Goal: Task Accomplishment & Management: Manage account settings

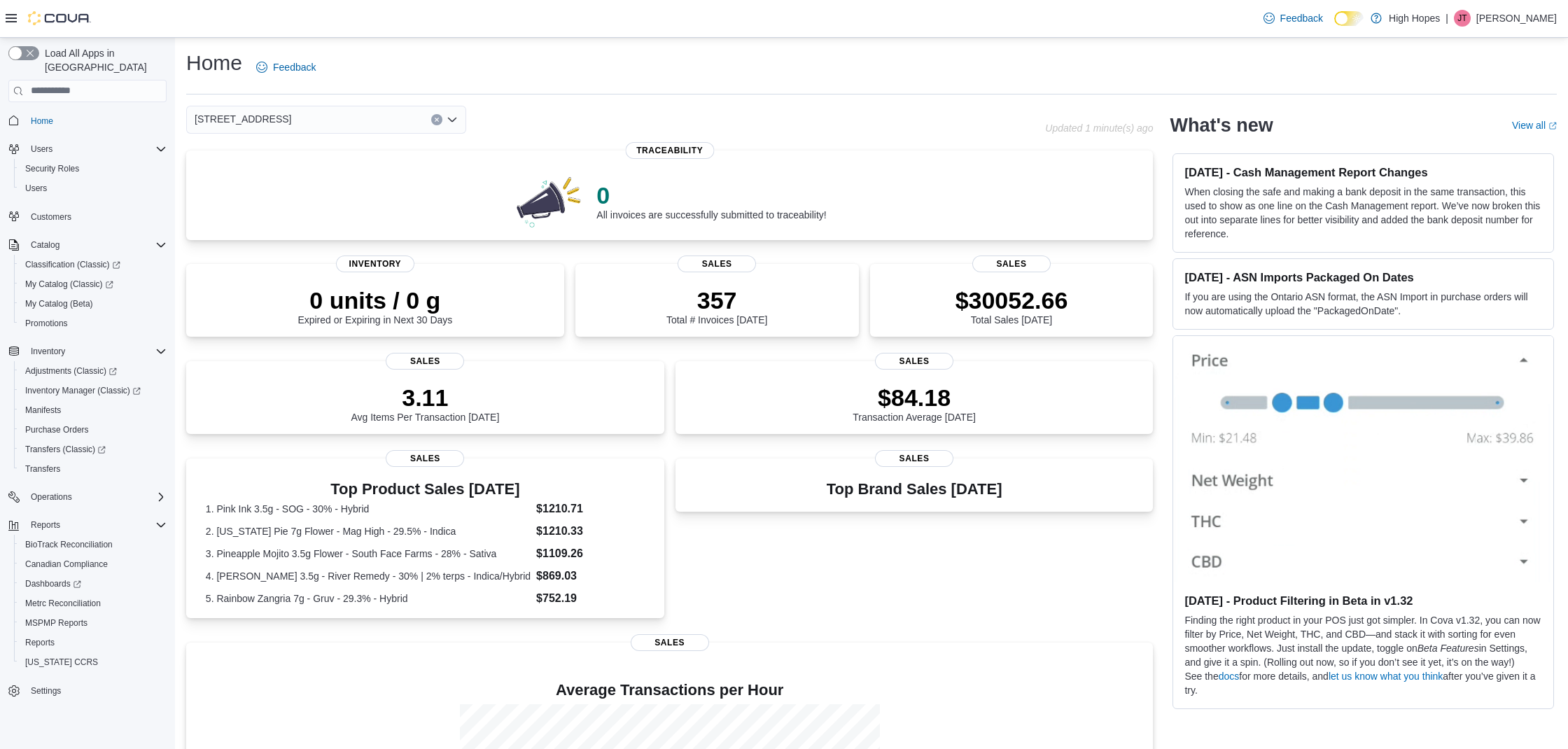
click at [722, 46] on div "Home Feedback 1201 N Gloster St Updated 1 minute(s) ago 0 All invoices are succ…" at bounding box center [871, 491] width 1393 height 907
drag, startPoint x: 343, startPoint y: 112, endPoint x: 338, endPoint y: 118, distance: 7.8
click at [343, 112] on div "1201 N Gloster St" at bounding box center [326, 119] width 280 height 28
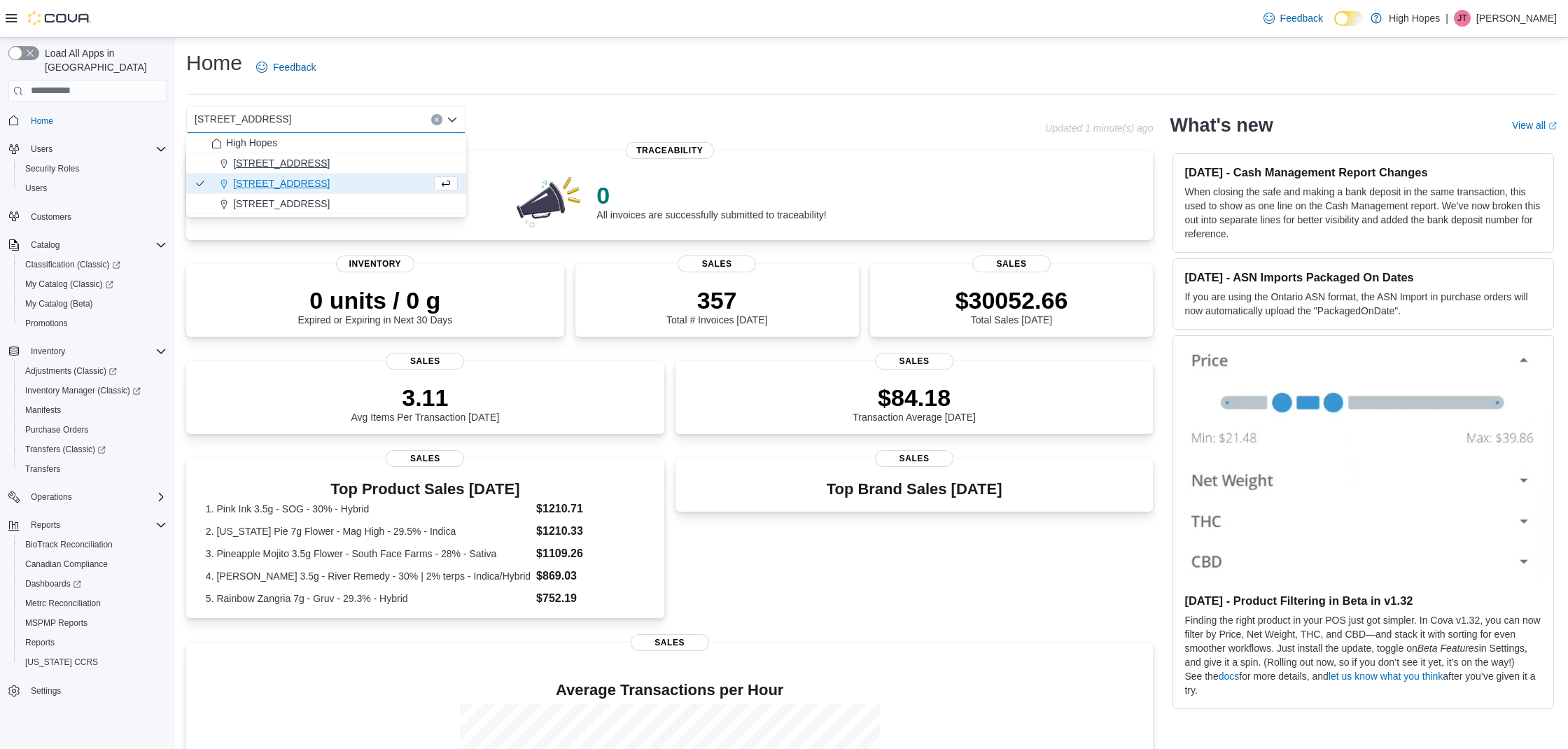
click at [308, 159] on div "[STREET_ADDRESS]" at bounding box center [334, 163] width 247 height 14
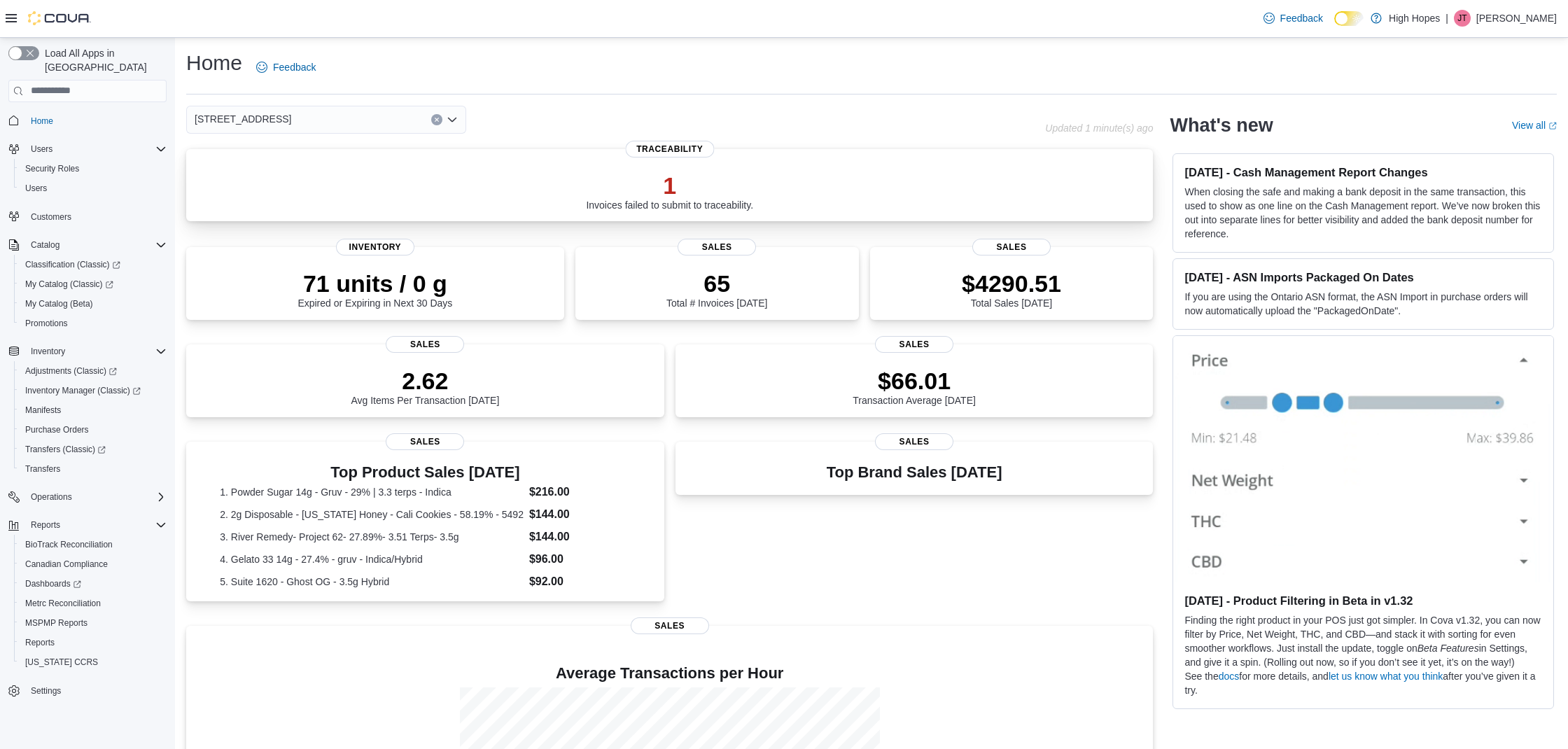
click at [595, 184] on p "1" at bounding box center [669, 185] width 167 height 28
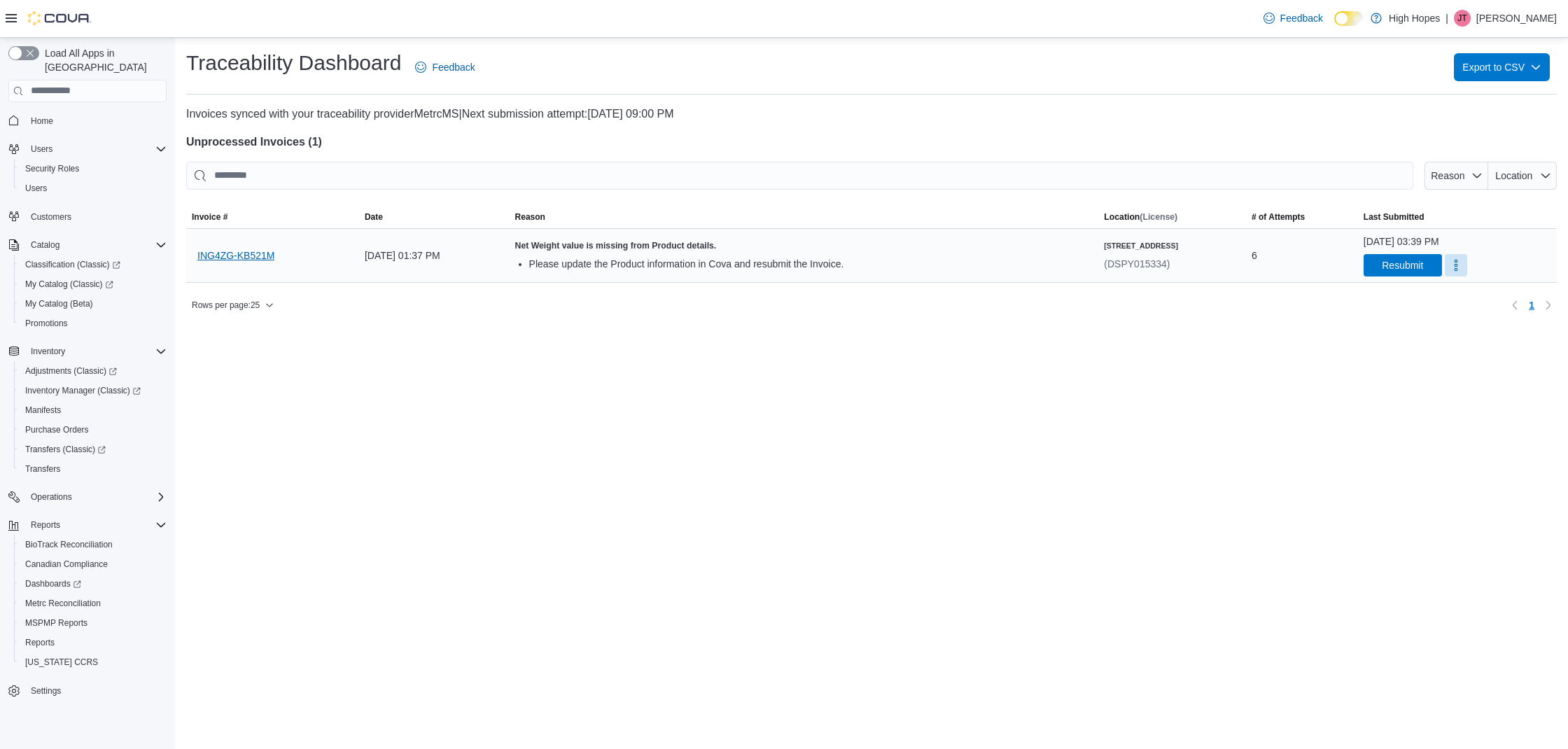
click at [230, 254] on span "ING4ZG-KB521M" at bounding box center [236, 256] width 77 height 14
click at [82, 112] on span "Home" at bounding box center [96, 120] width 141 height 18
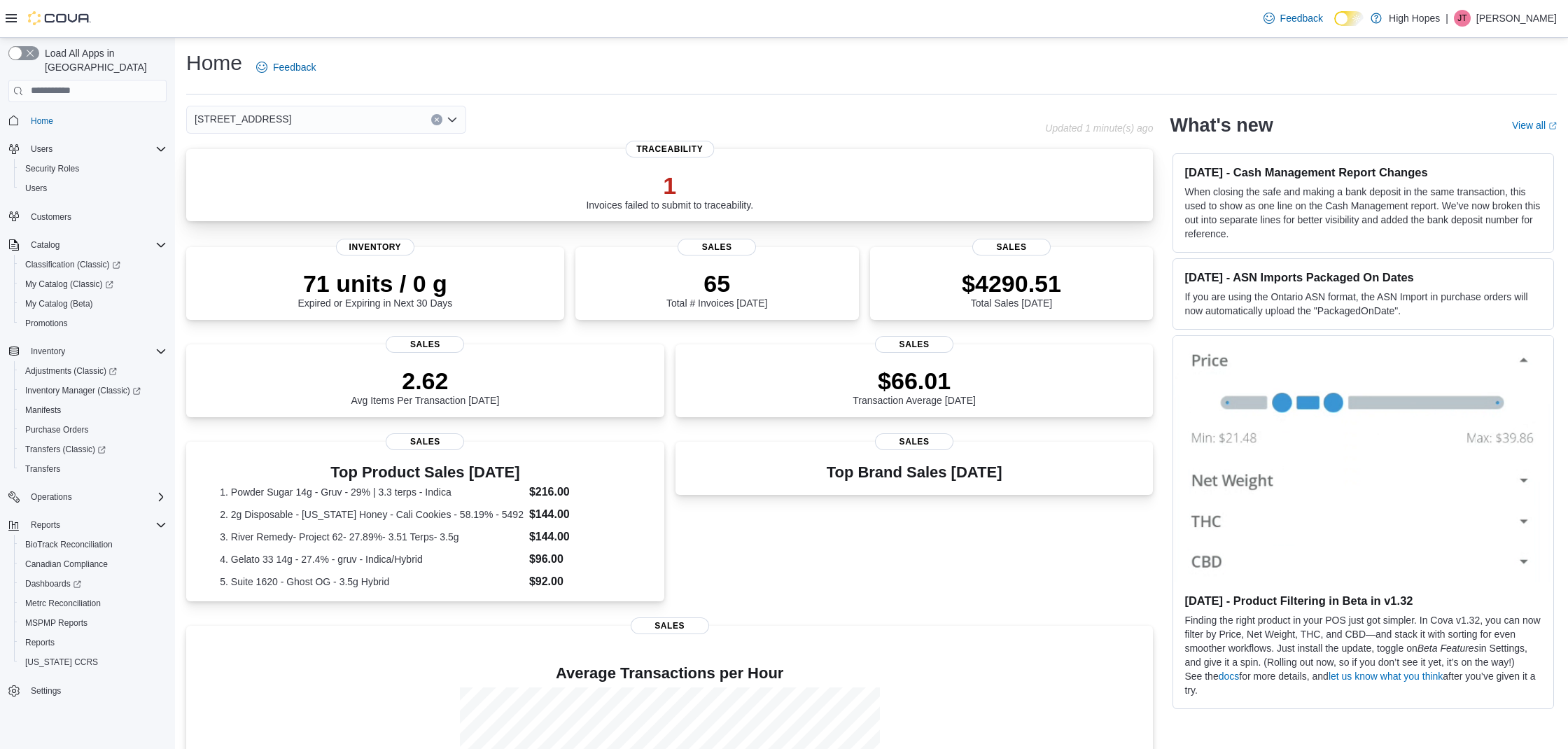
click at [481, 185] on div "1 Invoices failed to submit to traceability." at bounding box center [669, 188] width 944 height 45
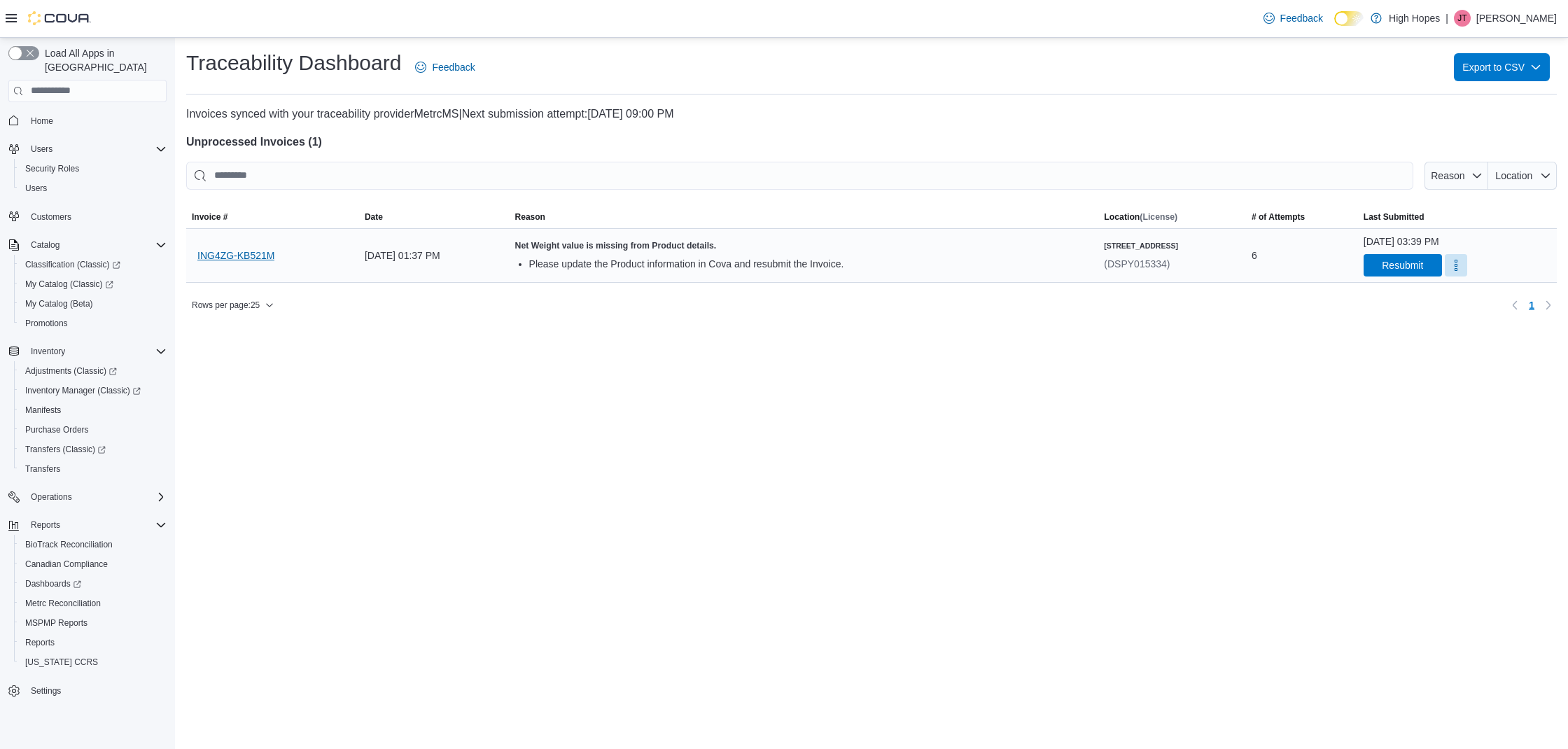
click at [221, 254] on span "ING4ZG-KB521M" at bounding box center [236, 256] width 77 height 14
drag, startPoint x: 855, startPoint y: 348, endPoint x: 948, endPoint y: 334, distance: 94.0
click at [1385, 263] on span "Resubmit" at bounding box center [1402, 265] width 41 height 14
click at [72, 112] on span "Home" at bounding box center [96, 120] width 141 height 18
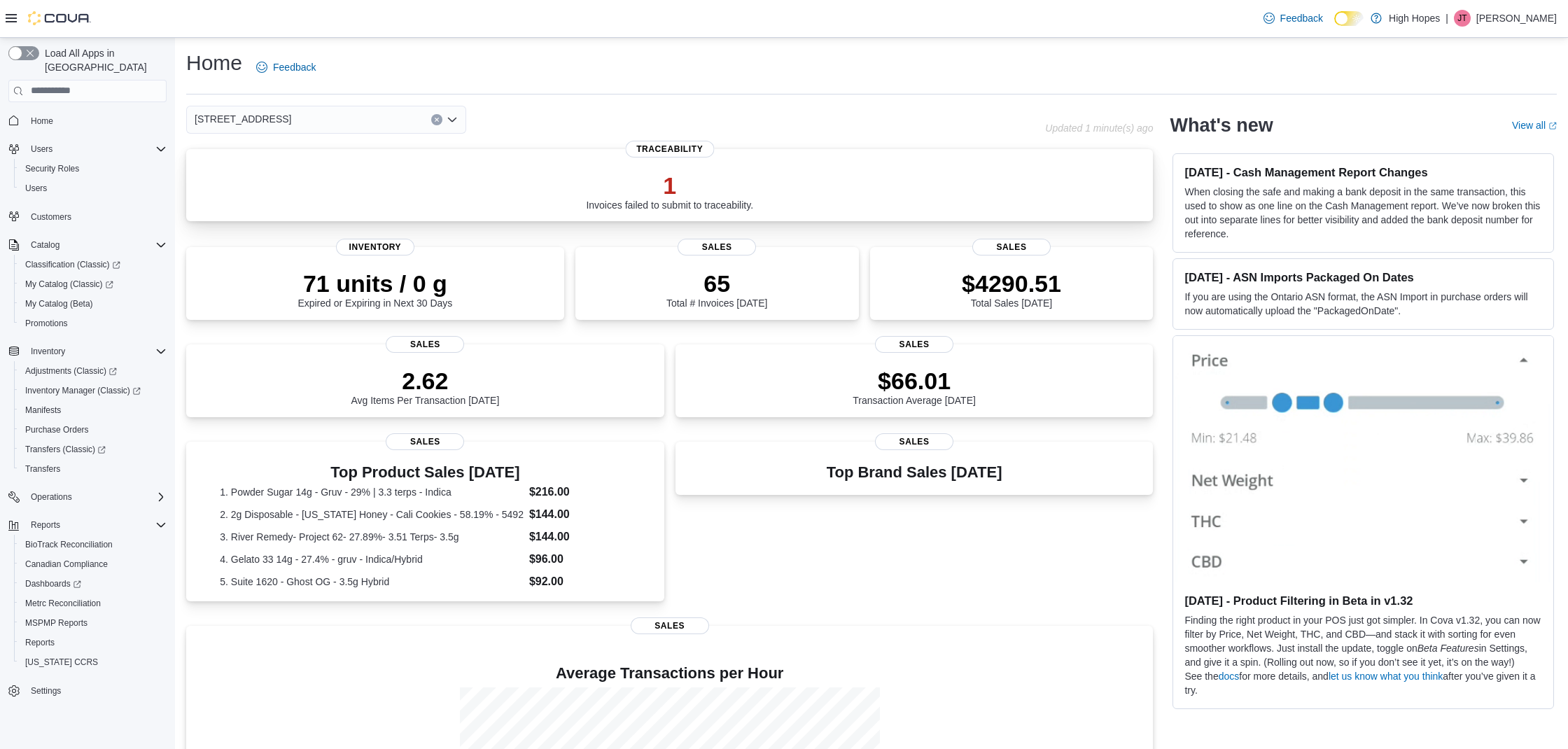
click at [728, 167] on div "1 Invoices failed to submit to traceability." at bounding box center [669, 188] width 944 height 45
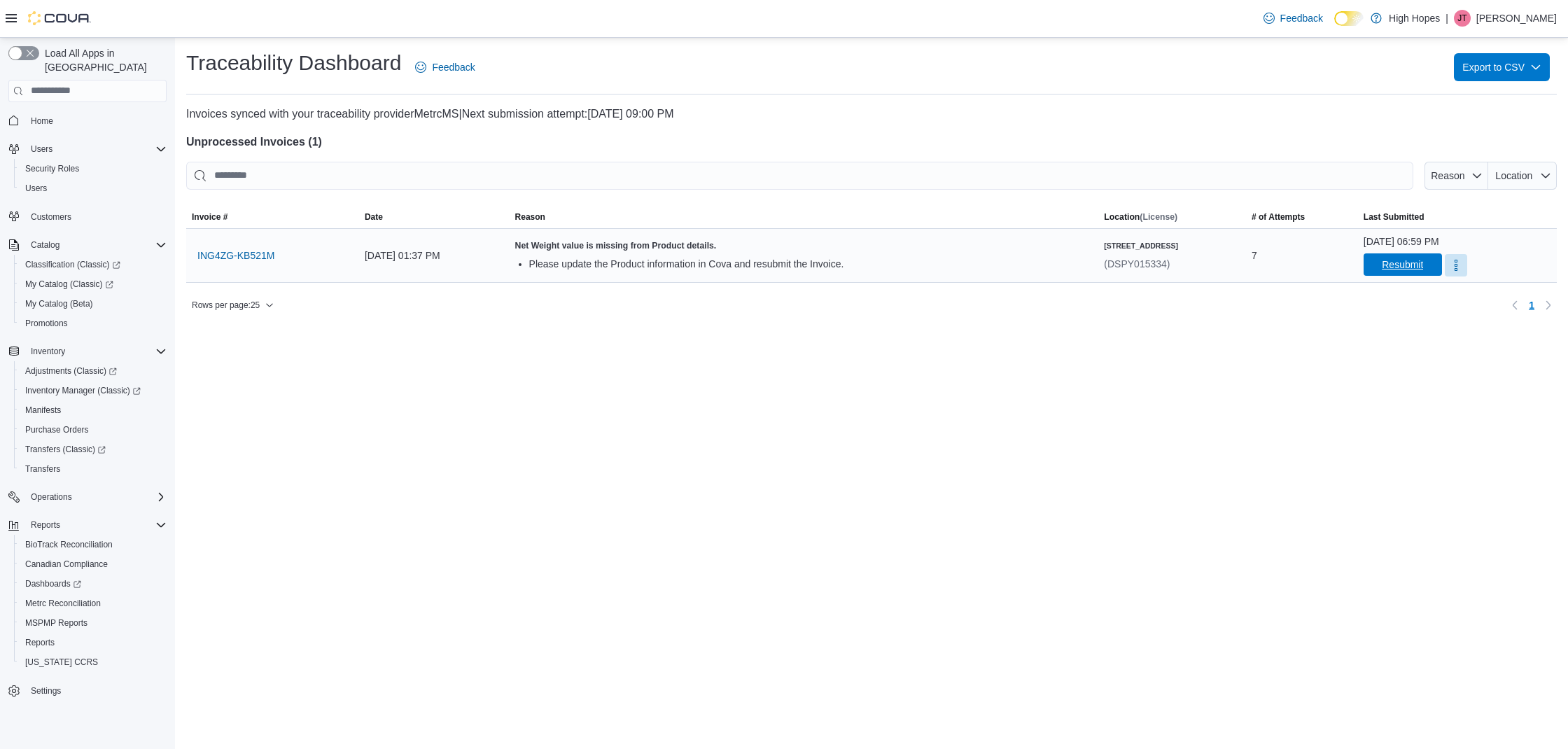
click at [1397, 271] on span "Resubmit" at bounding box center [1402, 265] width 41 height 14
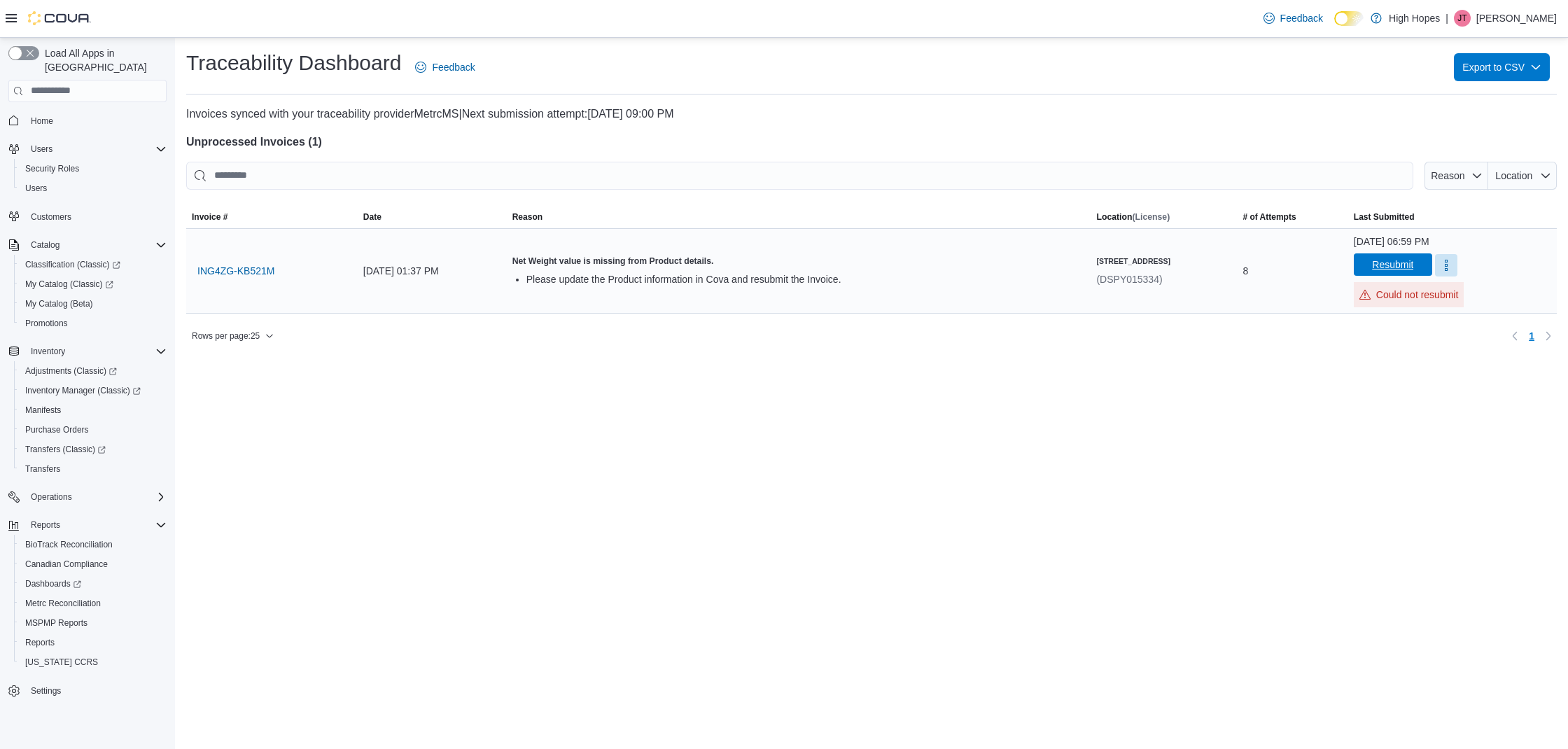
click at [1385, 266] on span "Resubmit" at bounding box center [1392, 265] width 41 height 14
click at [58, 112] on link "Home" at bounding box center [42, 121] width 34 height 17
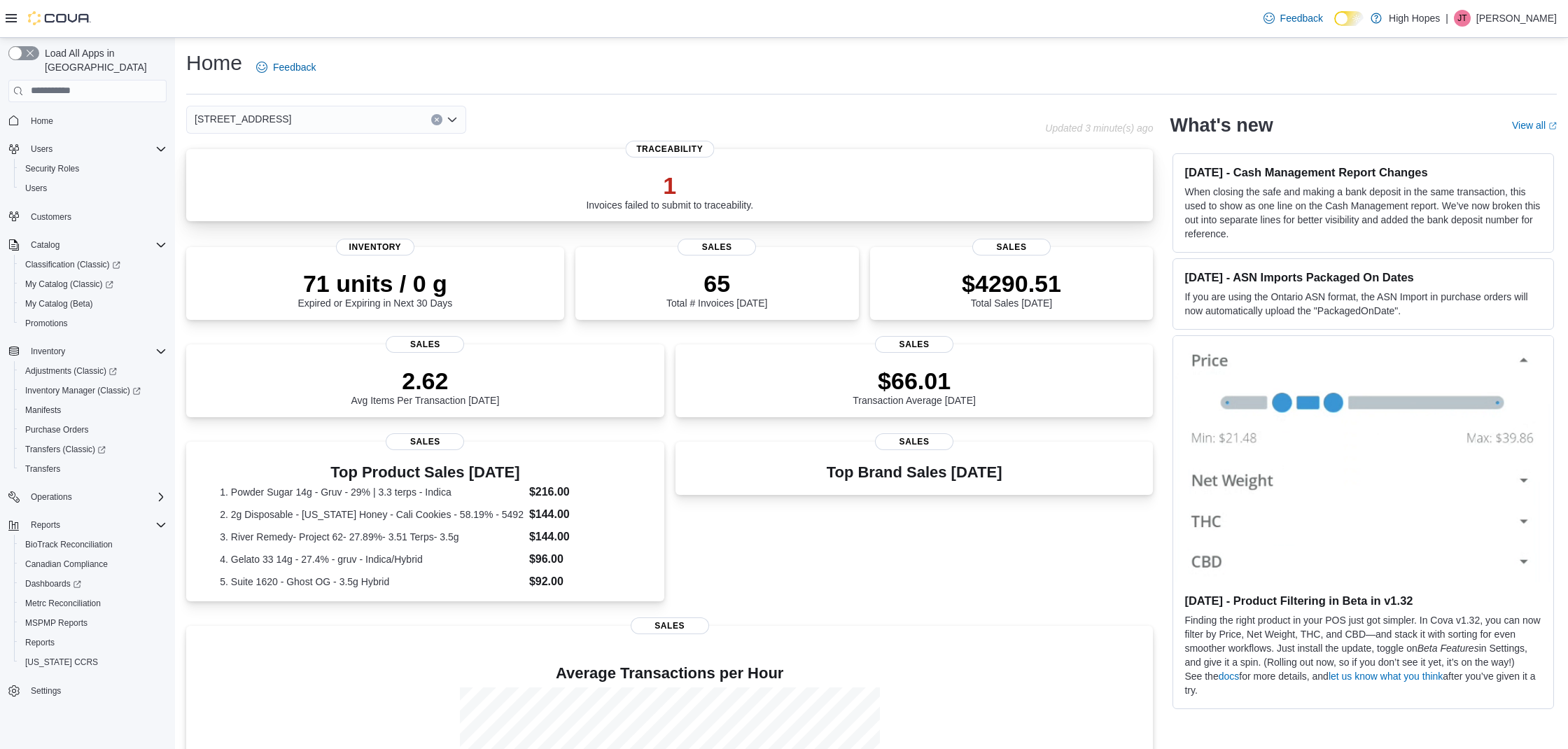
click at [679, 181] on p "1" at bounding box center [669, 185] width 167 height 28
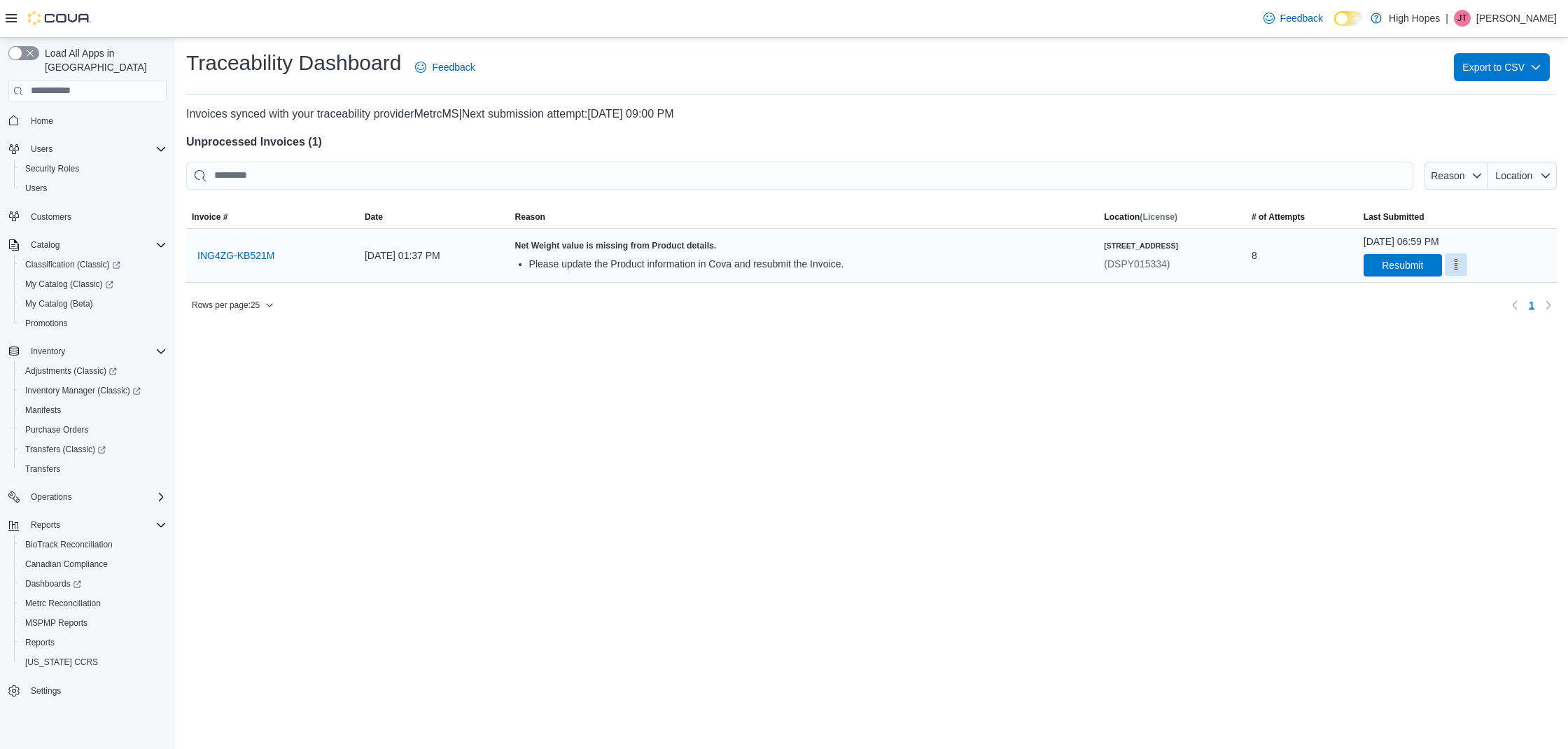
click at [1445, 264] on button "More" at bounding box center [1456, 265] width 22 height 22
click at [1101, 443] on div "Traceability Dashboard Feedback Export to CSV Invoices synced with your traceab…" at bounding box center [871, 394] width 1393 height 712
click at [1386, 261] on span "Resubmit" at bounding box center [1402, 266] width 41 height 14
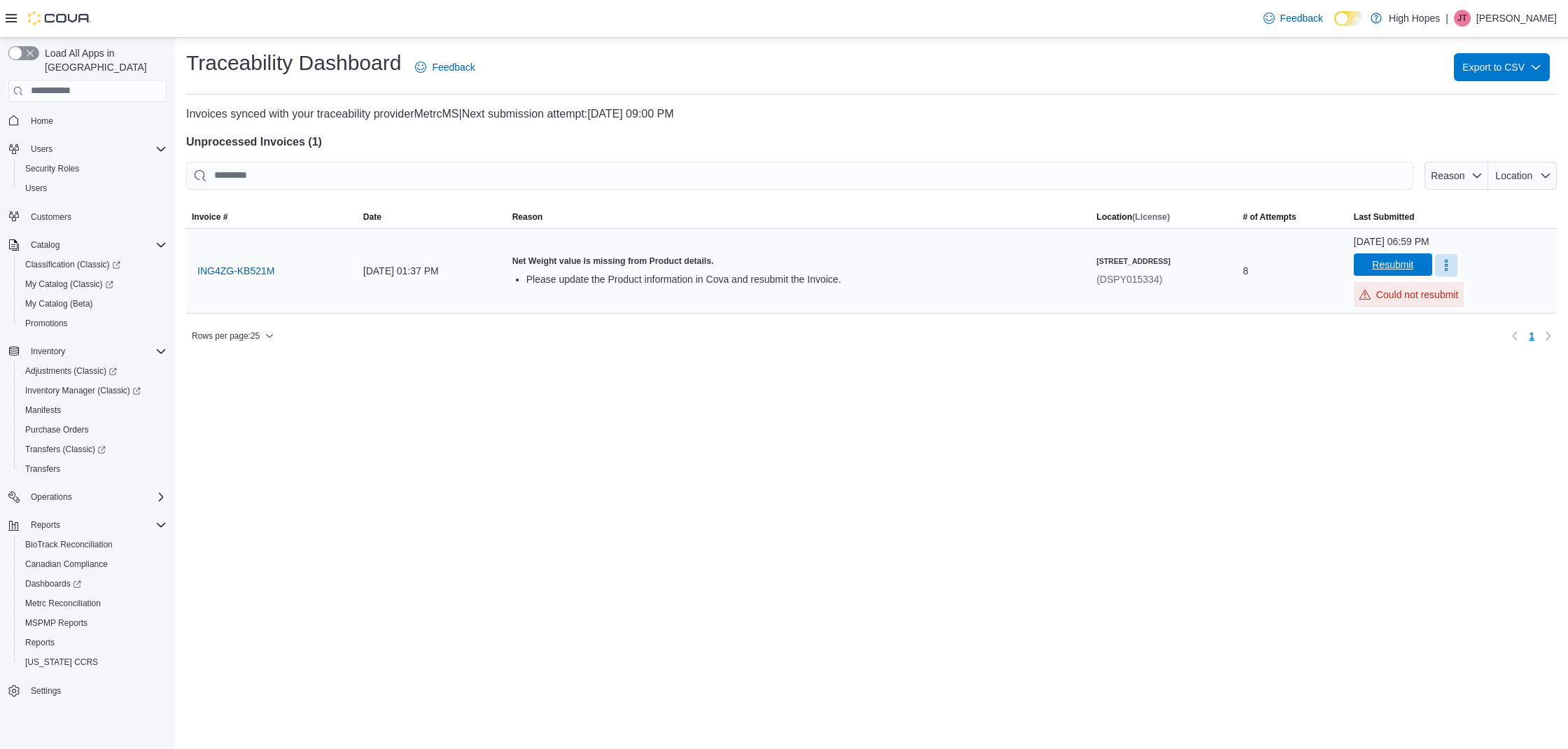
click at [1388, 255] on span "Resubmit" at bounding box center [1393, 265] width 62 height 22
click at [245, 274] on span "ING4ZG-KB521M" at bounding box center [236, 271] width 77 height 14
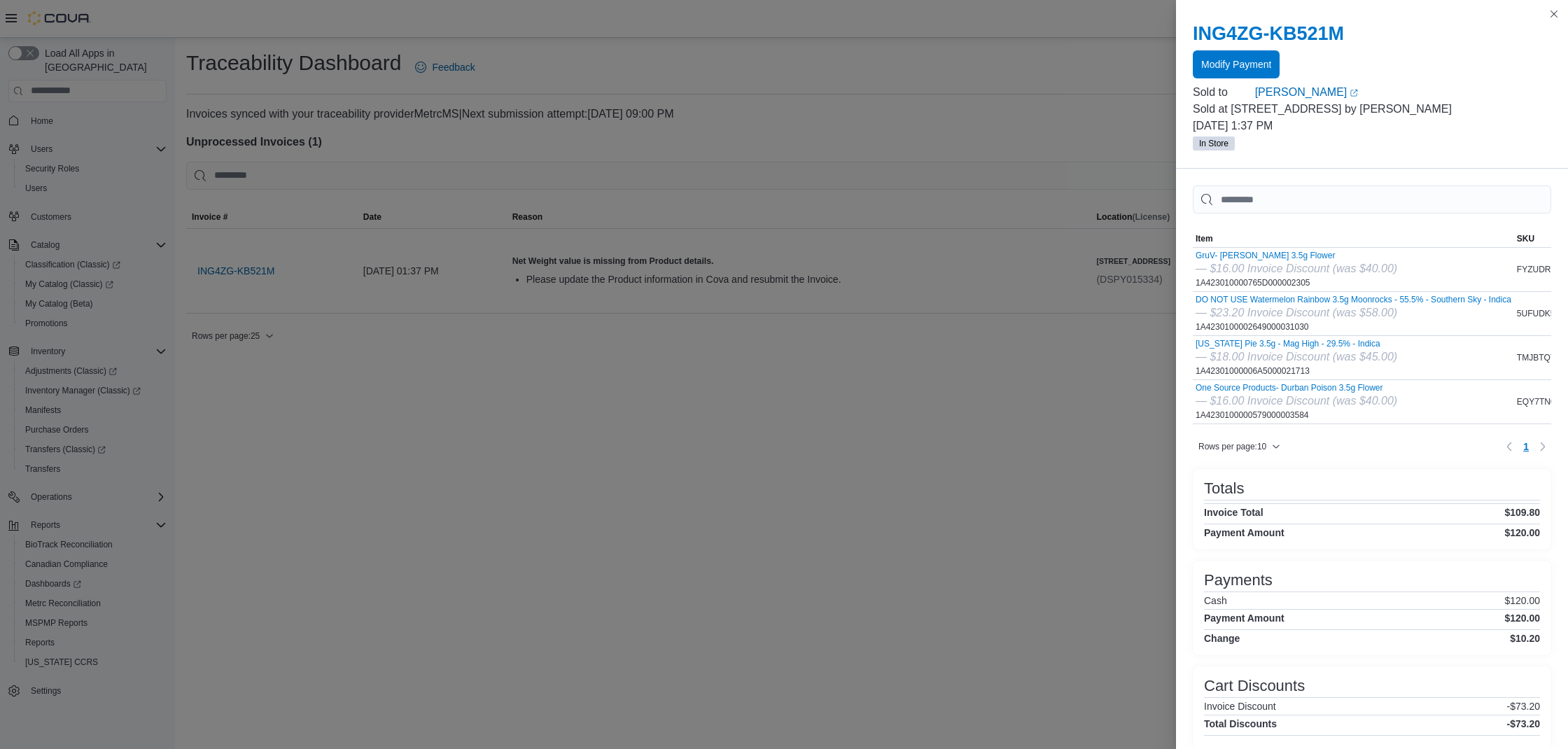
drag, startPoint x: 736, startPoint y: 194, endPoint x: 686, endPoint y: 187, distance: 50.5
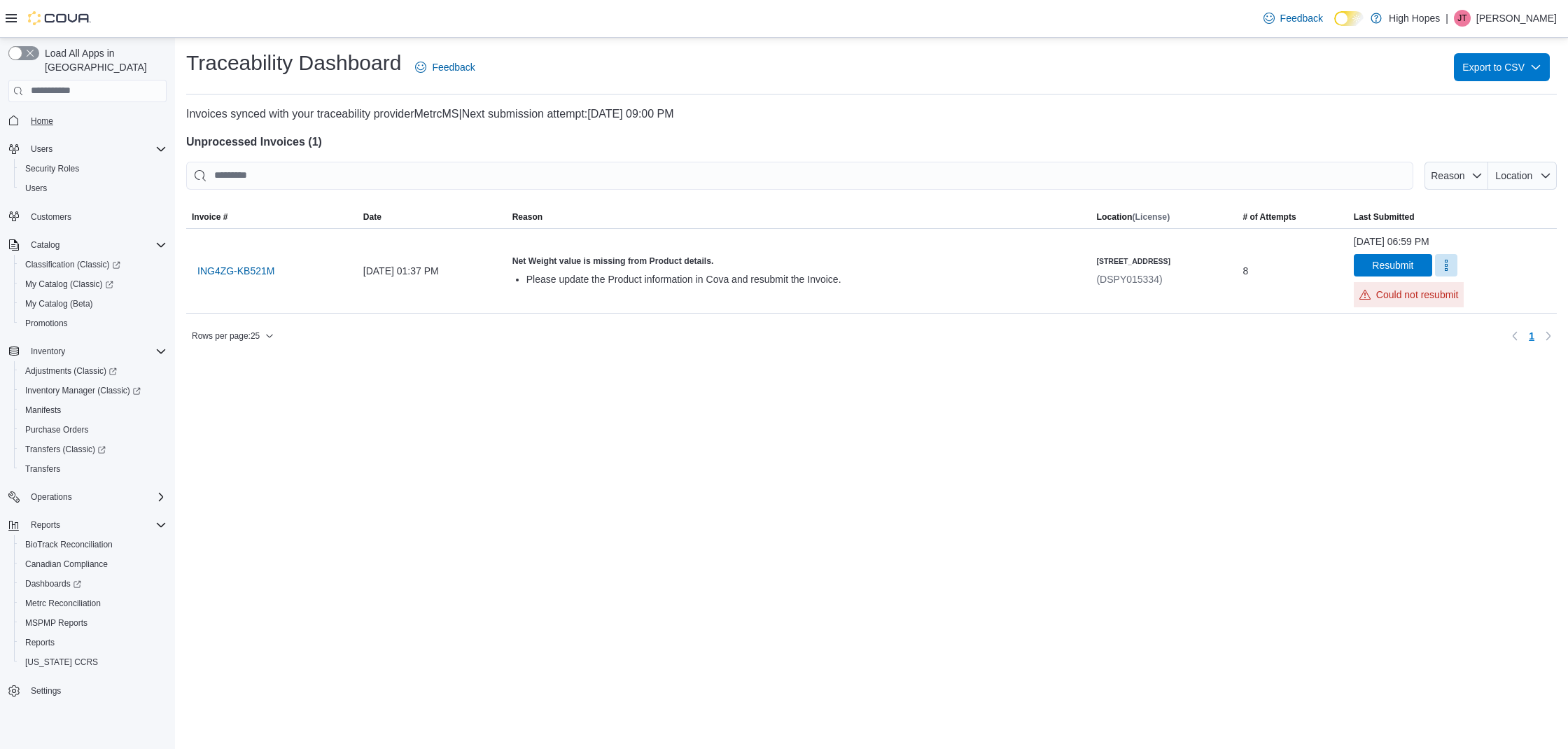
click at [58, 112] on link "Home" at bounding box center [42, 121] width 34 height 17
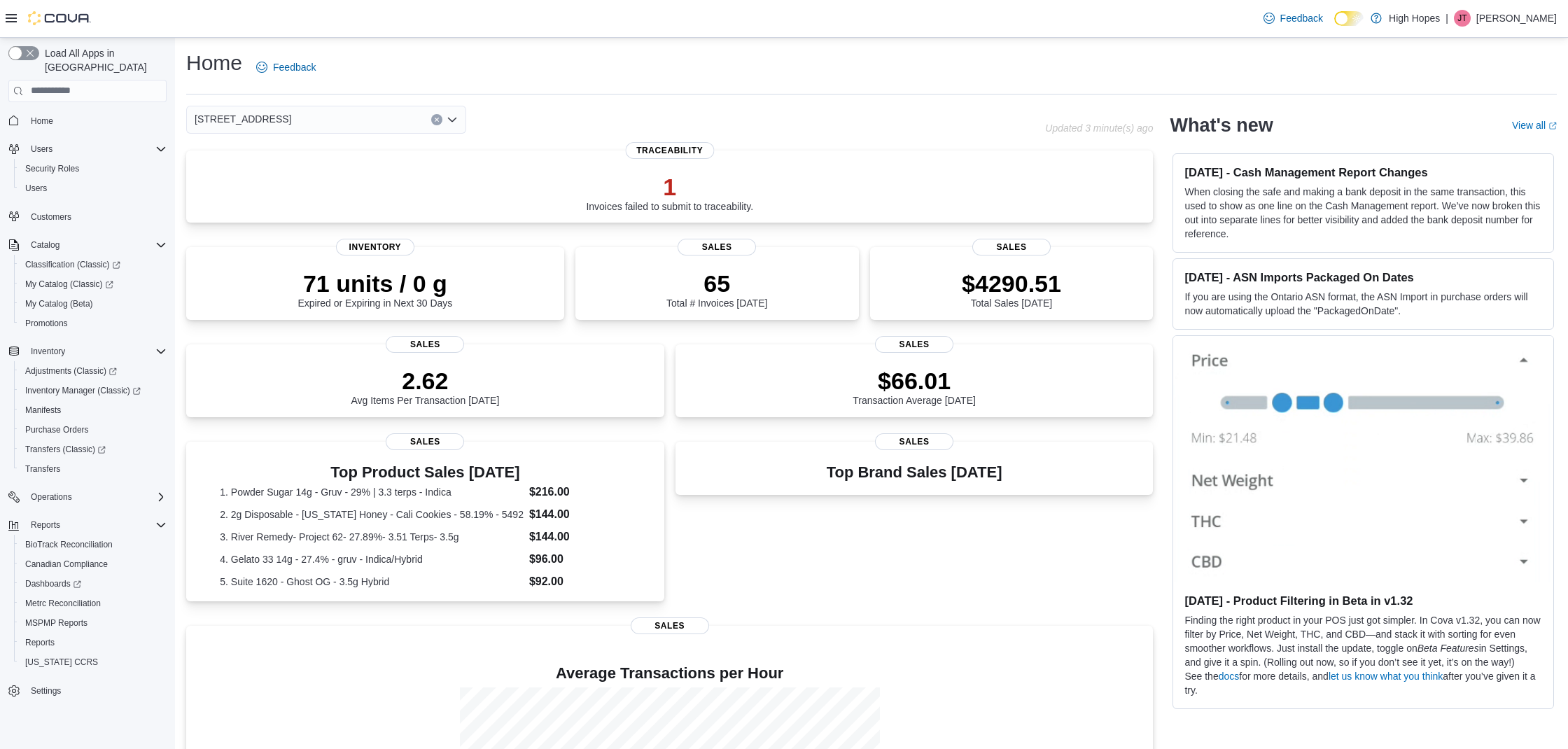
click at [332, 123] on div "[STREET_ADDRESS]" at bounding box center [326, 119] width 280 height 28
click at [309, 185] on span "[STREET_ADDRESS]" at bounding box center [282, 183] width 97 height 14
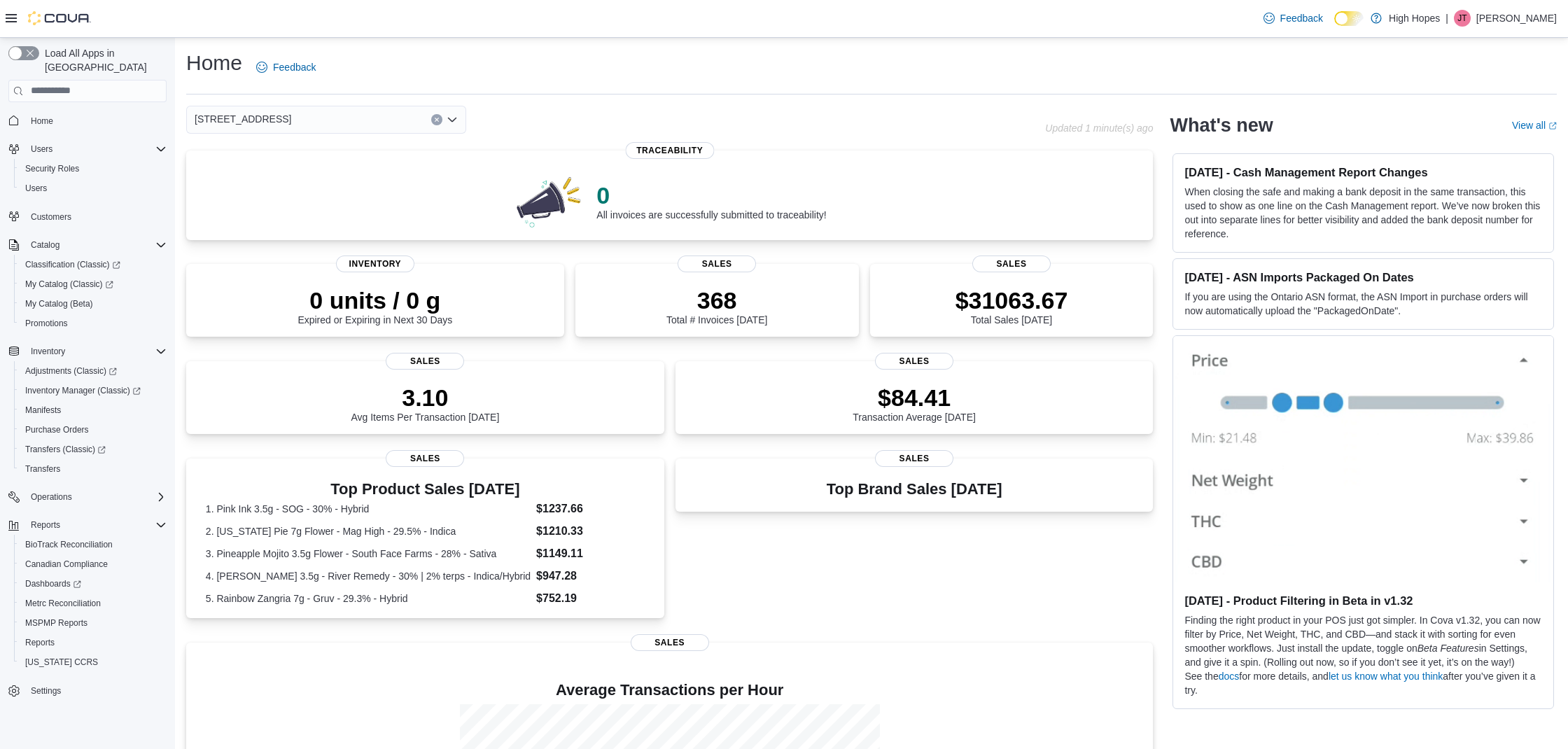
click at [456, 63] on div "Home Feedback" at bounding box center [871, 67] width 1371 height 37
drag, startPoint x: 736, startPoint y: 53, endPoint x: 713, endPoint y: 50, distance: 23.2
click at [713, 50] on div "Home Feedback" at bounding box center [871, 67] width 1371 height 37
click at [451, 119] on icon "Open list of options" at bounding box center [452, 119] width 8 height 4
click at [789, 125] on div "1201 N Gloster St Combo box. Selected. 1201 N Gloster St. Press Backspace to de…" at bounding box center [615, 119] width 859 height 28
